Goal: Task Accomplishment & Management: Use online tool/utility

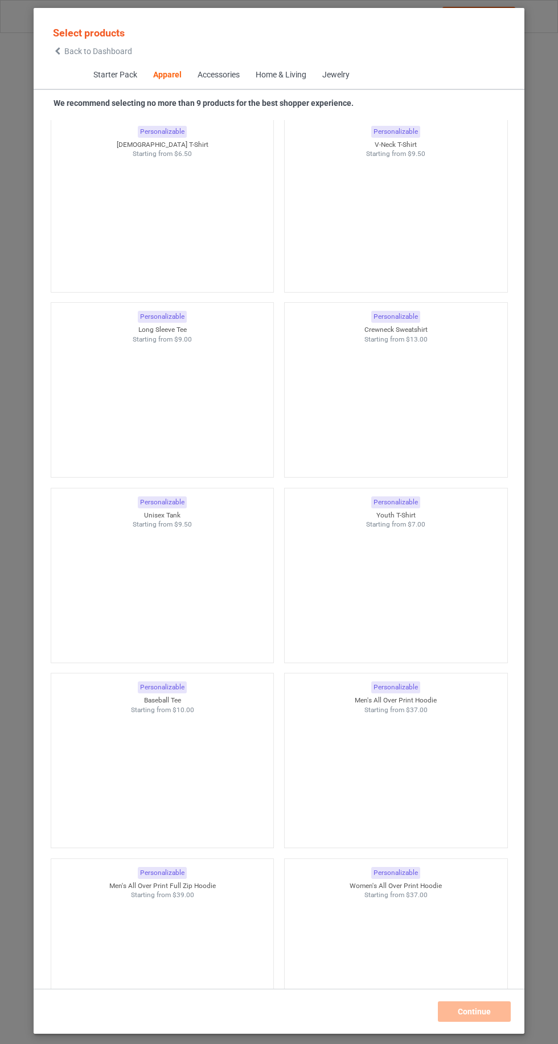
scroll to position [740, 0]
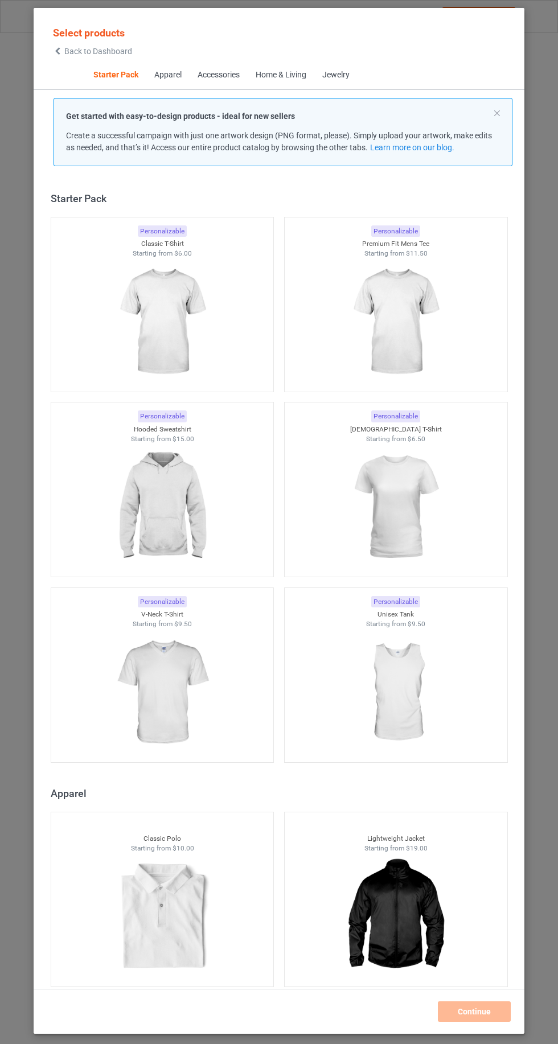
click at [179, 308] on img at bounding box center [162, 322] width 102 height 128
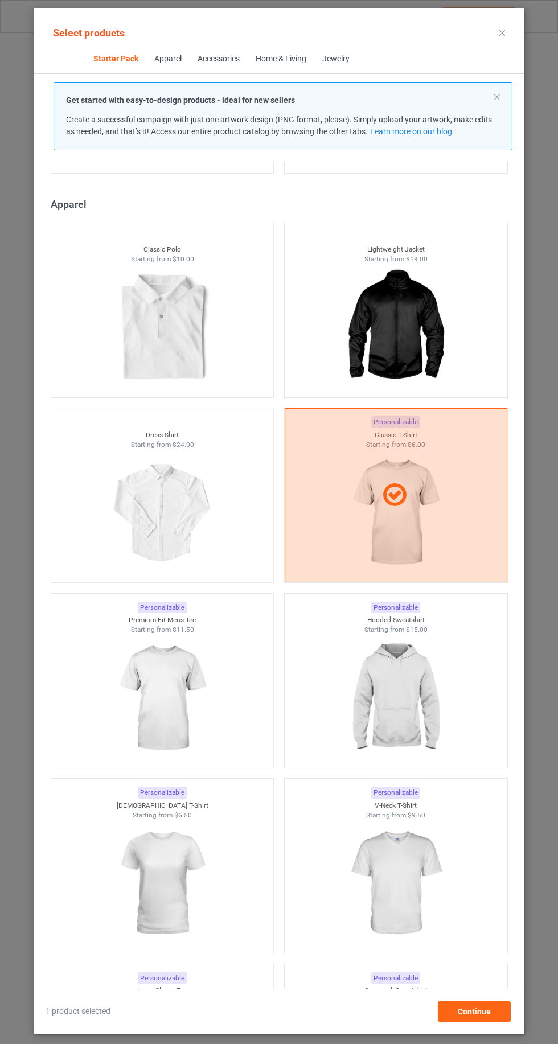
scroll to position [594, 0]
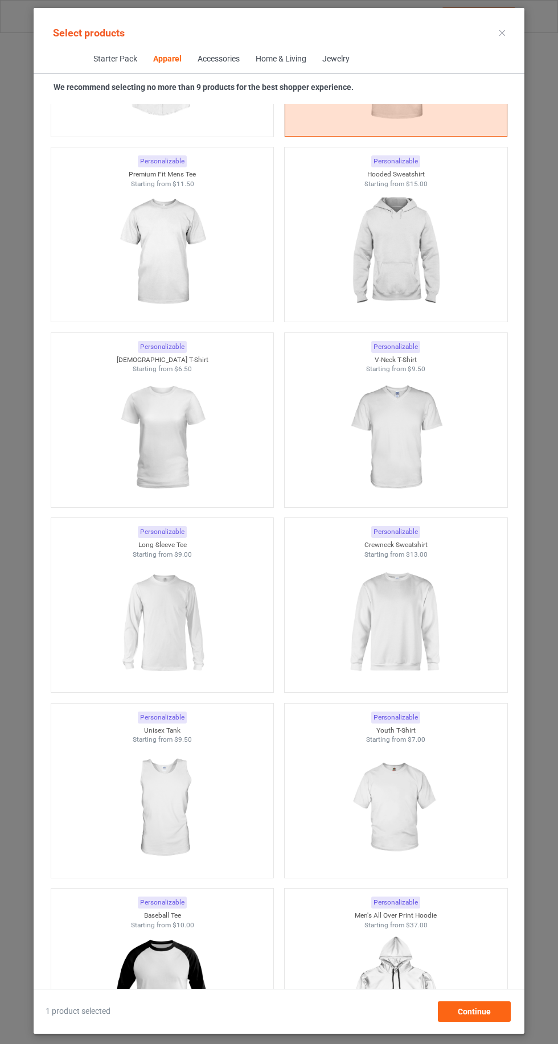
scroll to position [1032, 0]
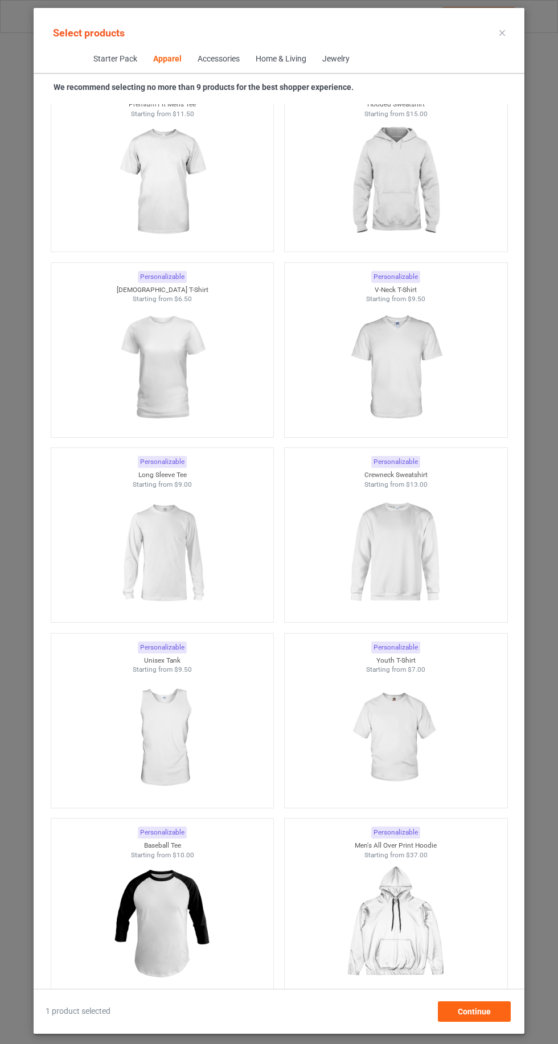
click at [410, 549] on img at bounding box center [395, 553] width 102 height 128
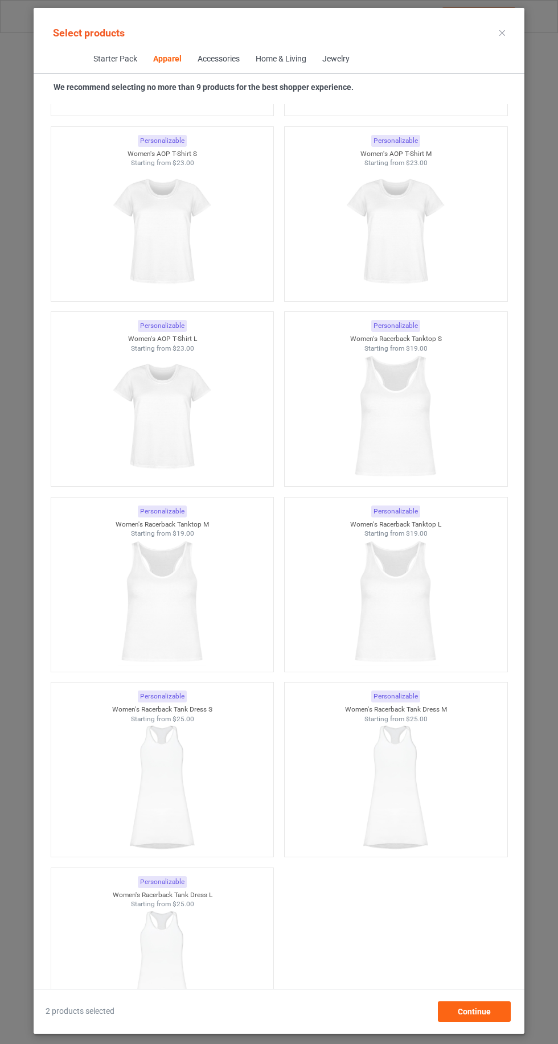
scroll to position [4374, 0]
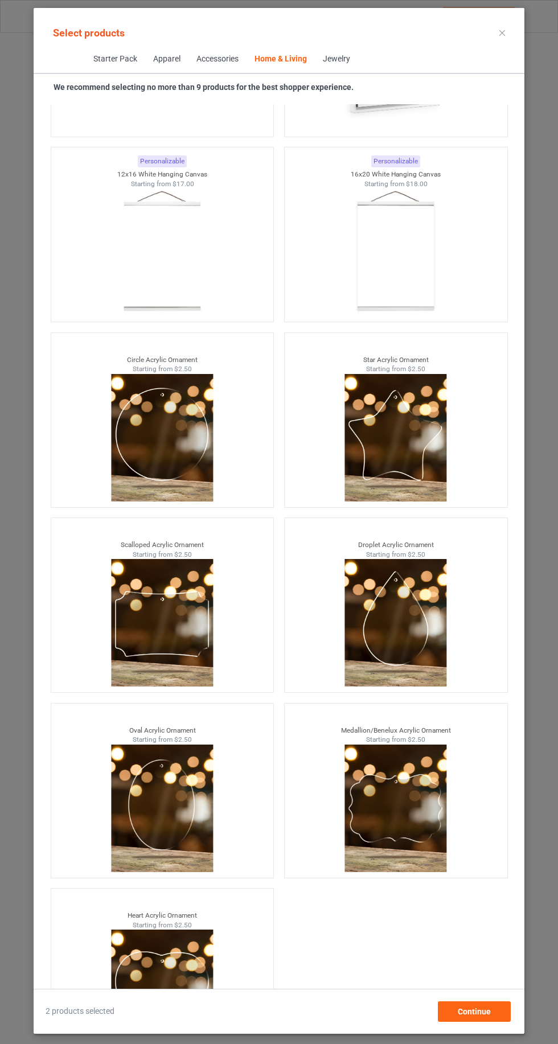
scroll to position [76, 0]
click at [488, 1014] on span "Continue" at bounding box center [474, 1011] width 33 height 9
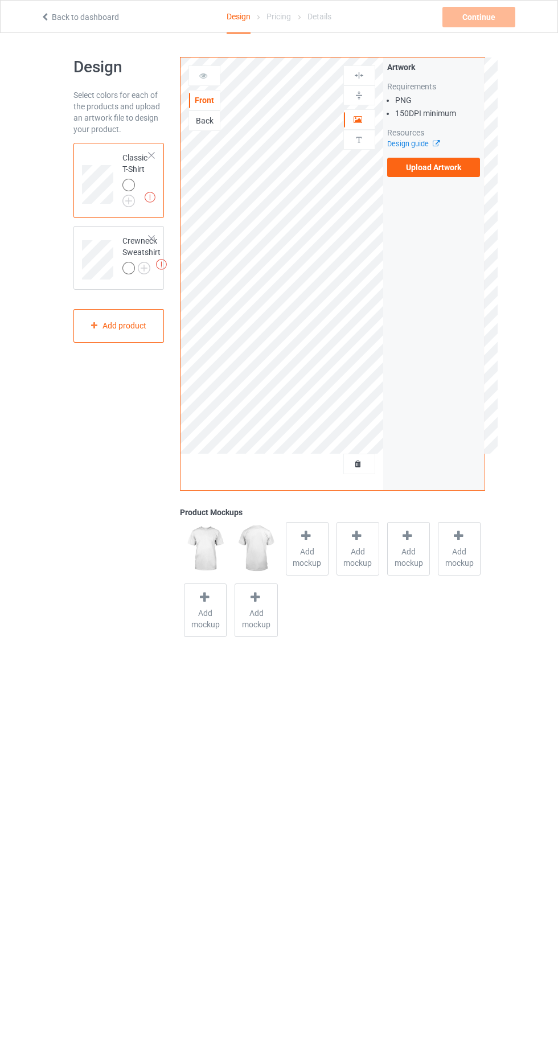
click at [438, 167] on label "Upload Artwork" at bounding box center [433, 167] width 93 height 19
click at [0, 0] on input "Upload Artwork" at bounding box center [0, 0] width 0 height 0
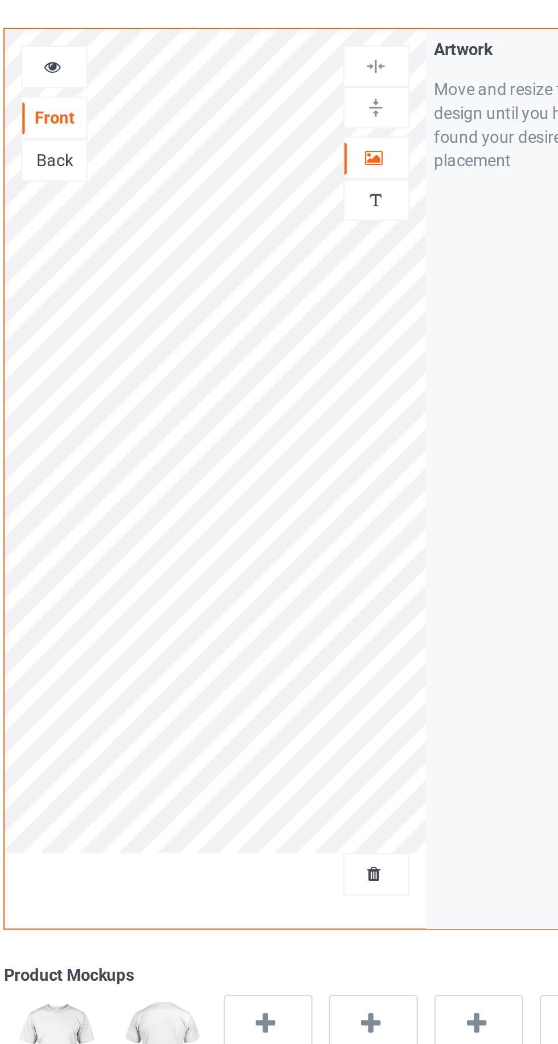
click at [361, 93] on img at bounding box center [359, 95] width 11 height 11
click at [360, 100] on div at bounding box center [359, 95] width 32 height 20
click at [360, 81] on div at bounding box center [359, 75] width 32 height 20
click at [202, 77] on icon at bounding box center [204, 74] width 10 height 8
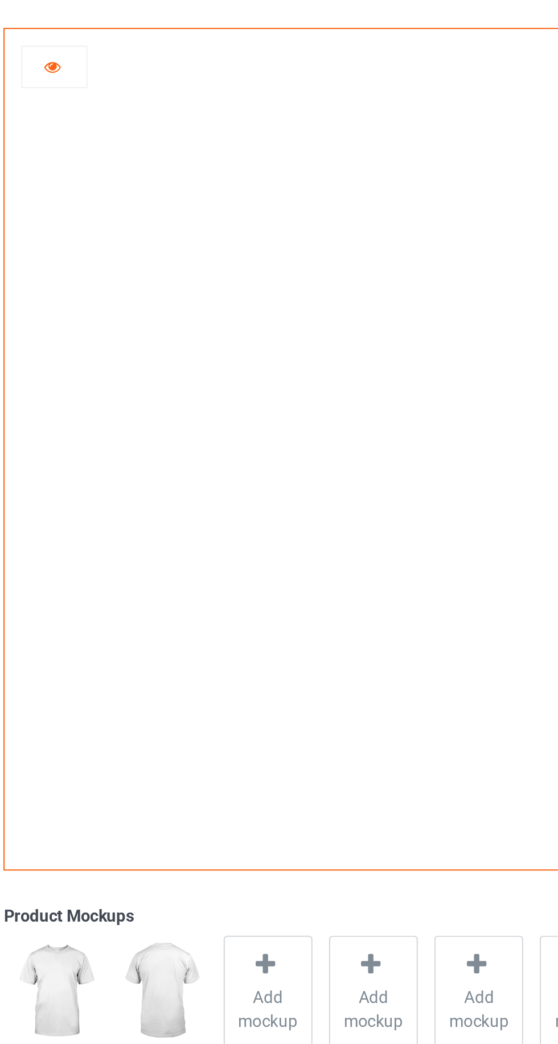
click at [192, 76] on div at bounding box center [204, 75] width 31 height 11
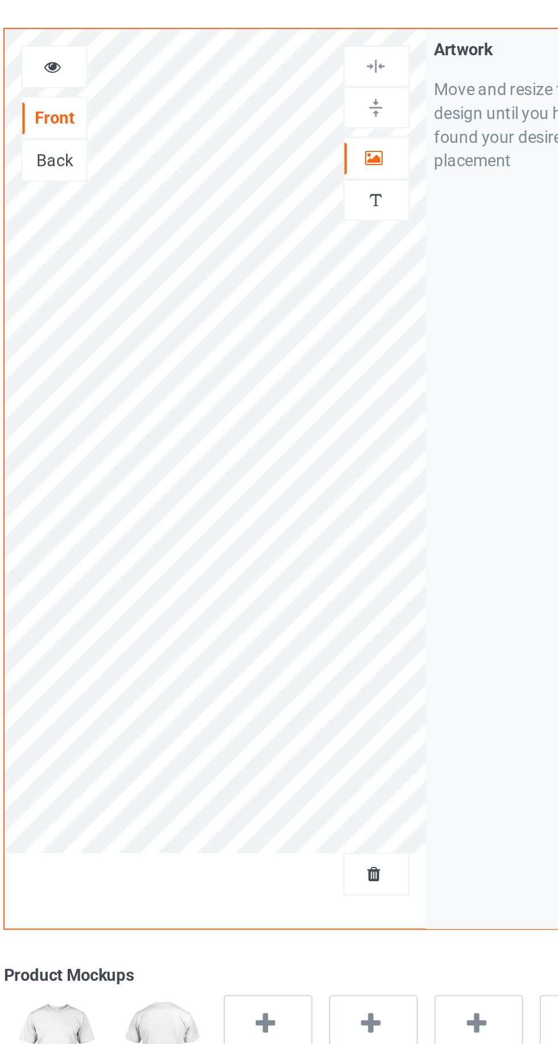
click at [363, 97] on img at bounding box center [359, 95] width 11 height 11
click at [363, 121] on div at bounding box center [359, 119] width 31 height 11
